Goal: Understand process/instructions: Learn about a topic

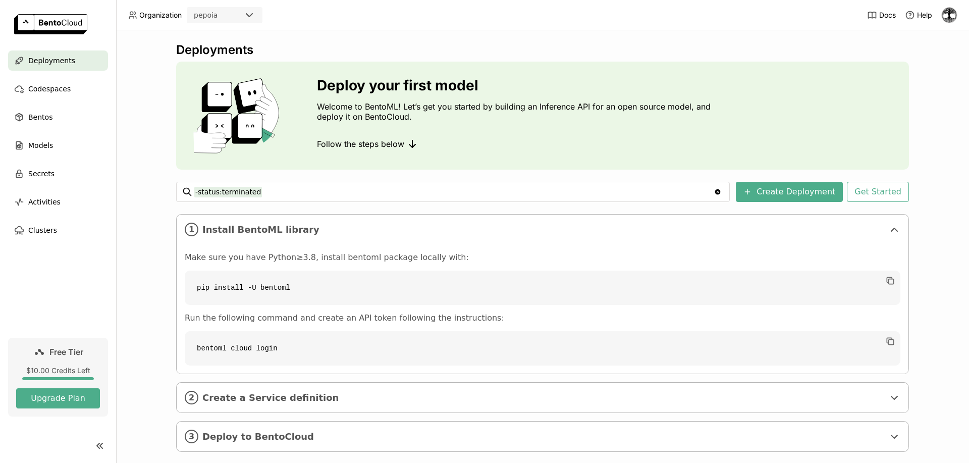
click at [578, 57] on div "Deployments" at bounding box center [542, 49] width 733 height 15
drag, startPoint x: 538, startPoint y: 105, endPoint x: 729, endPoint y: 103, distance: 190.8
click at [729, 103] on div "Deploy your first model Welcome to BentoML! Let’s get you started by building a…" at bounding box center [542, 116] width 733 height 108
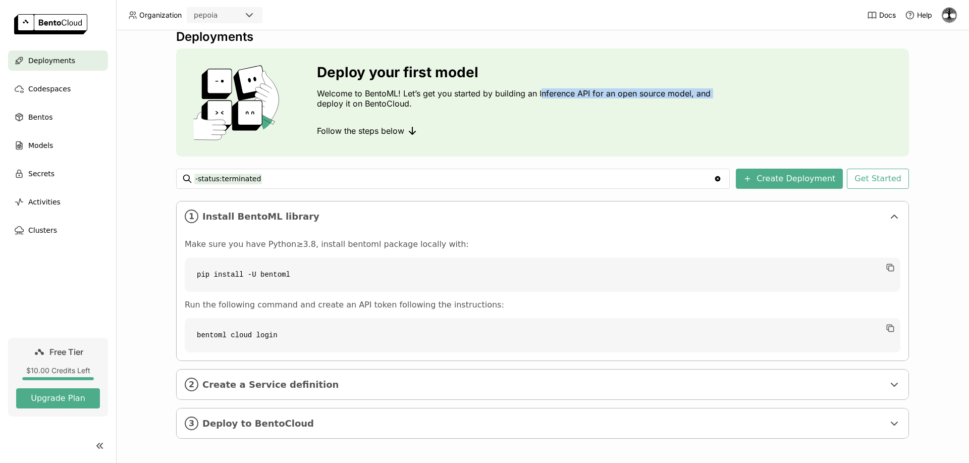
scroll to position [16, 0]
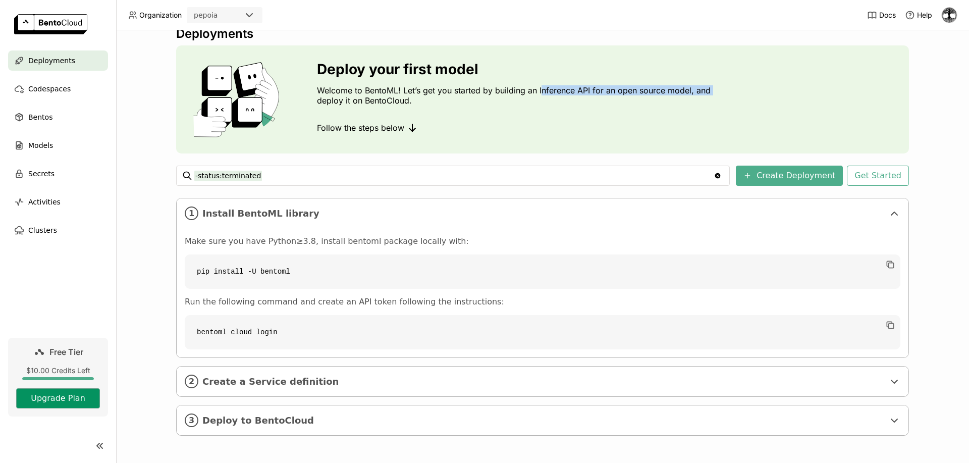
click at [56, 399] on button "Upgrade Plan" at bounding box center [58, 398] width 84 height 20
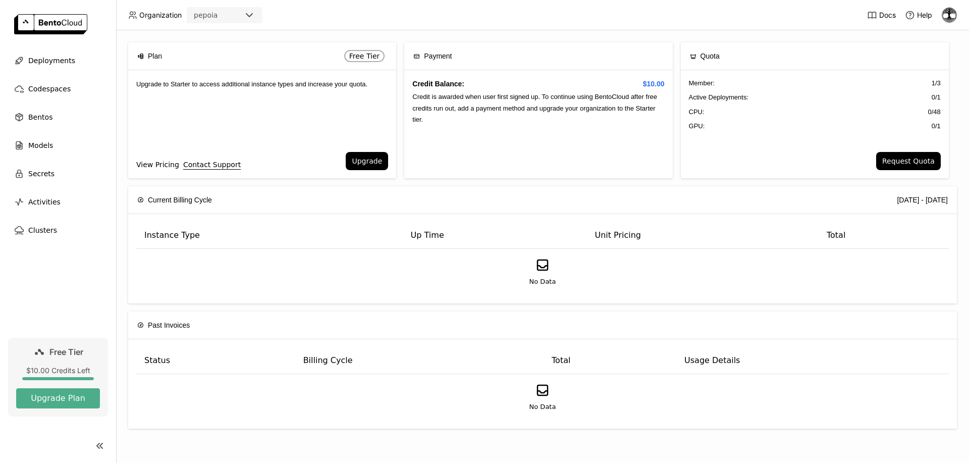
click at [149, 166] on link "View Pricing" at bounding box center [157, 164] width 43 height 11
click at [39, 145] on span "Models" at bounding box center [40, 145] width 25 height 12
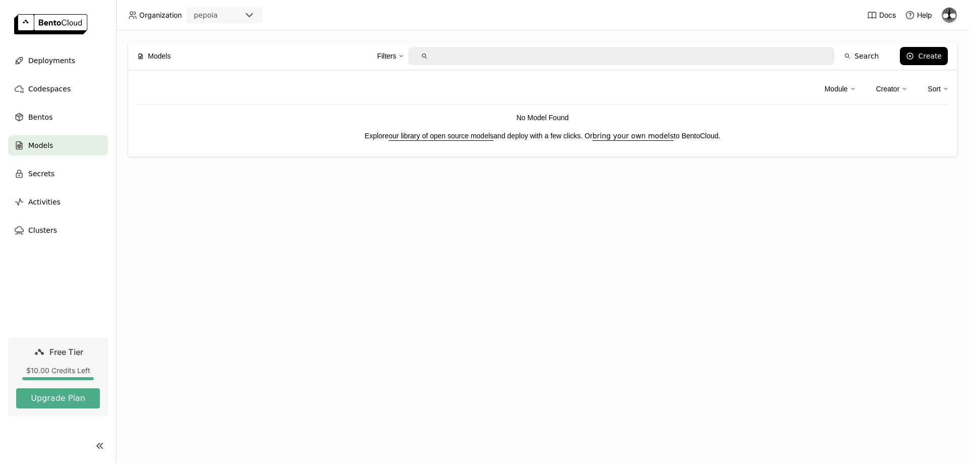
click at [445, 137] on link "our library of open source models" at bounding box center [441, 136] width 105 height 8
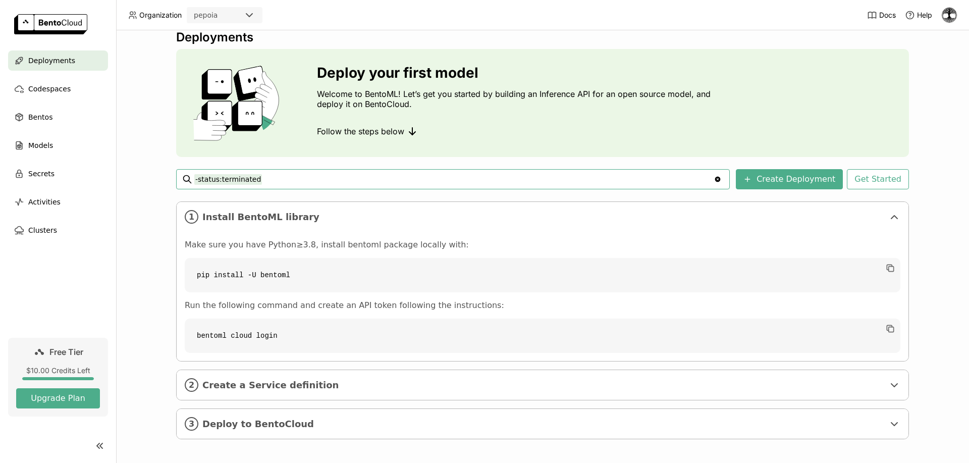
scroll to position [16, 0]
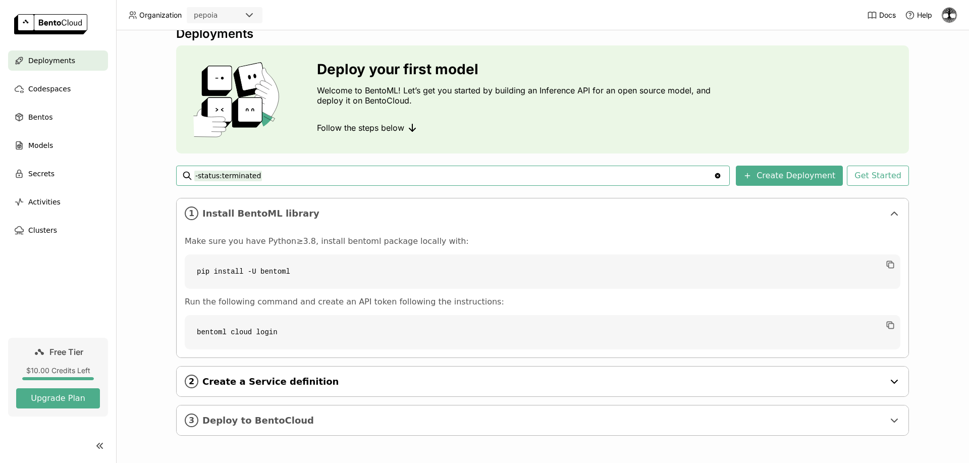
click at [369, 378] on span "Create a Service definition" at bounding box center [543, 381] width 682 height 11
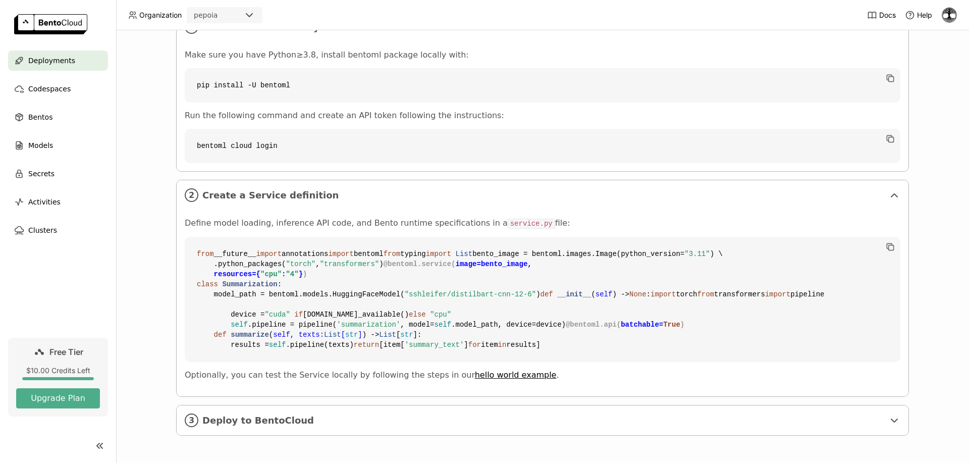
scroll to position [385, 0]
click at [326, 415] on span "Deploy to BentoCloud" at bounding box center [543, 420] width 682 height 11
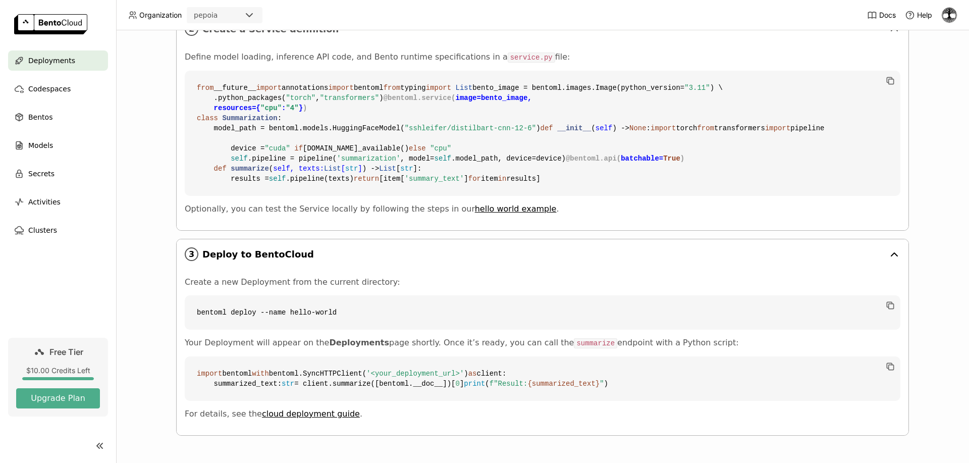
scroll to position [339, 0]
